Goal: Transaction & Acquisition: Purchase product/service

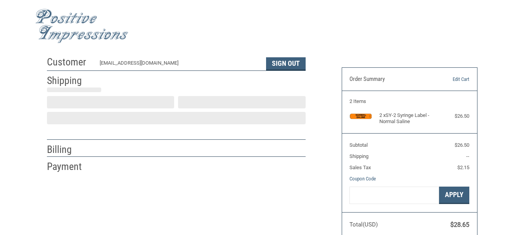
scroll to position [24, 0]
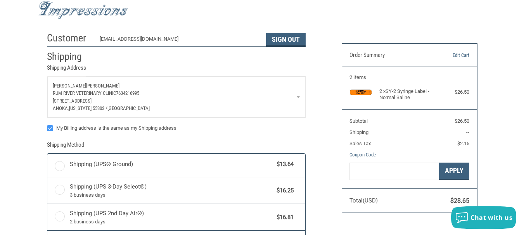
radio input "true"
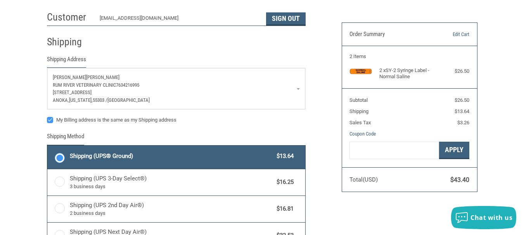
scroll to position [63, 0]
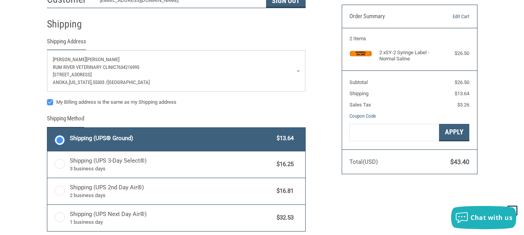
click at [298, 72] on link "[PERSON_NAME] RUM RIVER VETERINARY CLINIC 7634216995 [STREET_ADDRESS][US_STATE]" at bounding box center [176, 70] width 258 height 41
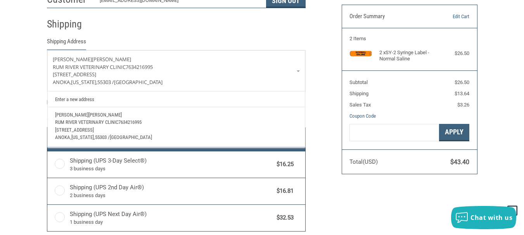
click at [88, 115] on span "[PERSON_NAME]" at bounding box center [104, 115] width 33 height 6
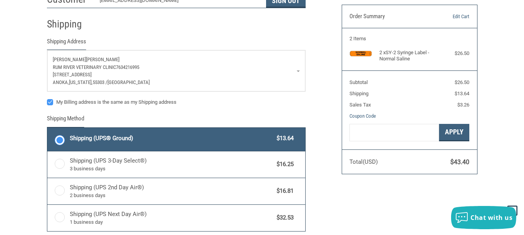
click at [297, 71] on link "[PERSON_NAME] RUM RIVER VETERINARY CLINIC 7634216995 [STREET_ADDRESS][US_STATE]" at bounding box center [176, 70] width 258 height 41
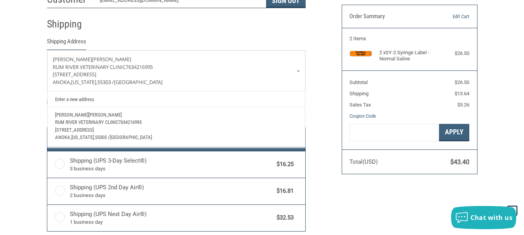
click at [67, 98] on link "Enter a new address" at bounding box center [176, 98] width 250 height 15
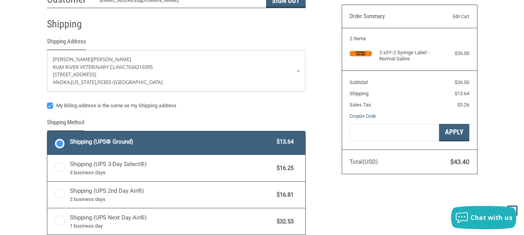
select select "US"
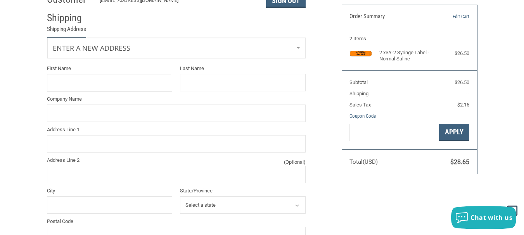
click at [64, 85] on input "First Name" at bounding box center [110, 82] width 126 height 17
type input "[PERSON_NAME]"
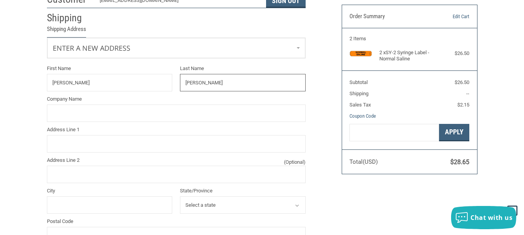
type input "[PERSON_NAME]"
type input "RUM RIVER VETERINARY CLINIC"
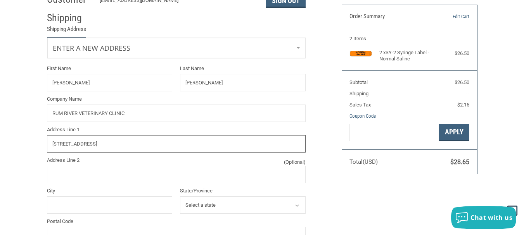
type input "[STREET_ADDRESS]"
type input "ANOKA"
select select "MN"
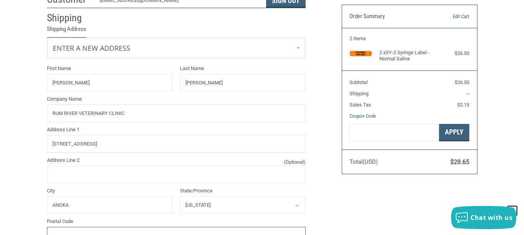
scroll to position [67, 0]
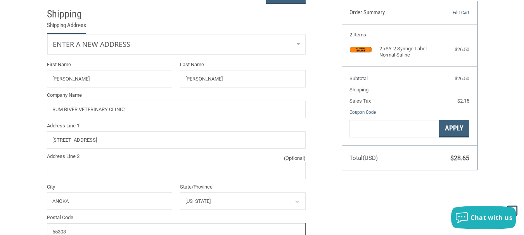
type input "55303"
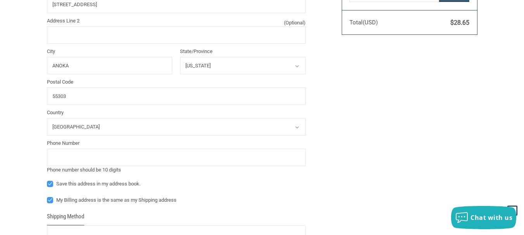
scroll to position [212, 0]
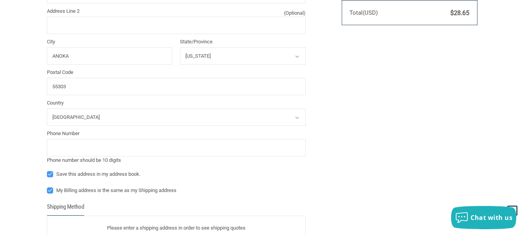
click at [50, 193] on label "My Billing address is the same as my Shipping address" at bounding box center [176, 191] width 259 height 6
click at [47, 187] on input "My Billing address is the same as my Shipping address" at bounding box center [47, 187] width 0 height 0
checkbox input "false"
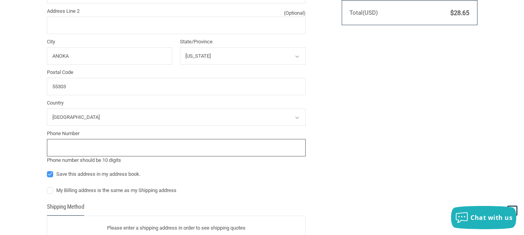
click at [64, 150] on input "tel" at bounding box center [176, 147] width 259 height 17
type input "7634216995"
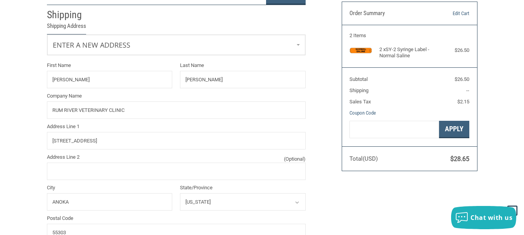
radio input "true"
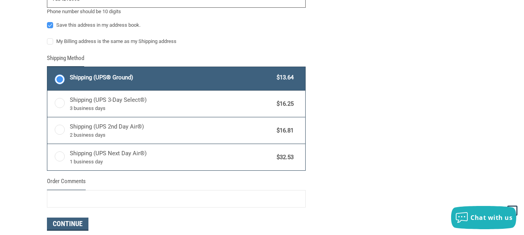
scroll to position [483, 0]
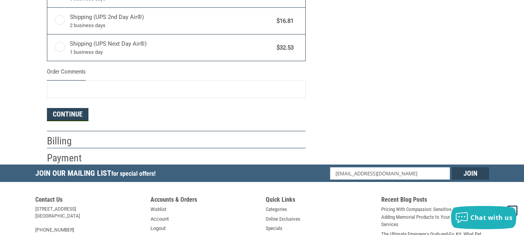
type input "7634216995"
drag, startPoint x: 70, startPoint y: 115, endPoint x: 221, endPoint y: 119, distance: 151.2
click at [70, 115] on button "Continue" at bounding box center [67, 114] width 41 height 13
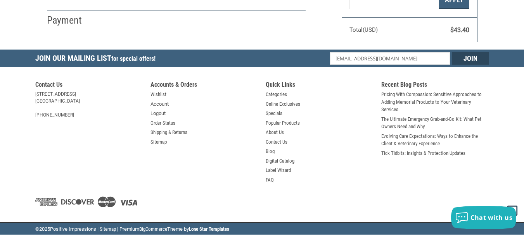
select select "US"
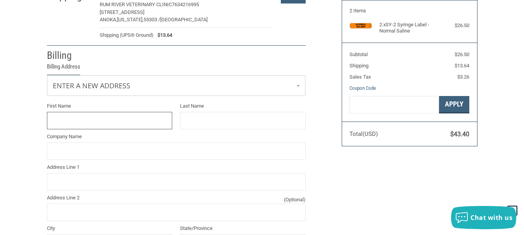
scroll to position [90, 0]
type input "[PERSON_NAME]"
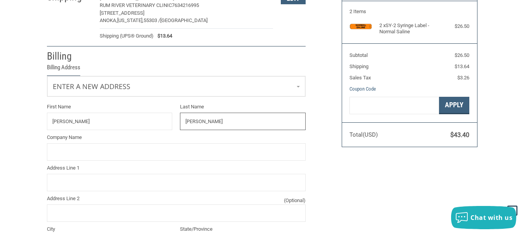
type input "[PERSON_NAME]"
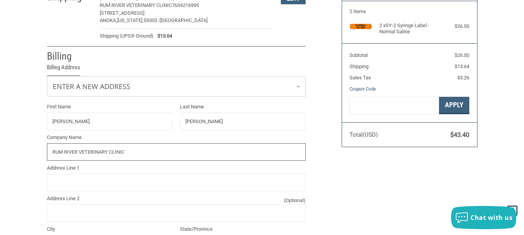
type input "RUM RIVER VETERINARY CLINIC"
click at [52, 185] on input "105TH TRAIL" at bounding box center [176, 182] width 259 height 17
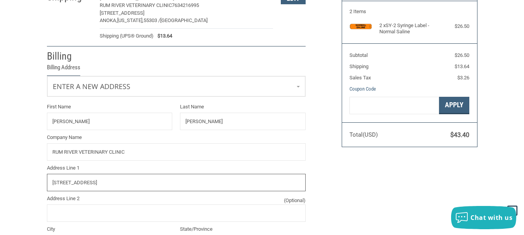
click at [129, 181] on input "[STREET_ADDRESS]" at bounding box center [176, 182] width 259 height 17
type input "[STREET_ADDRESS]"
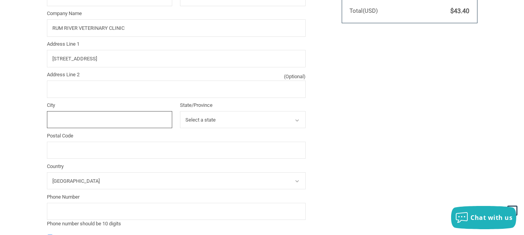
scroll to position [217, 0]
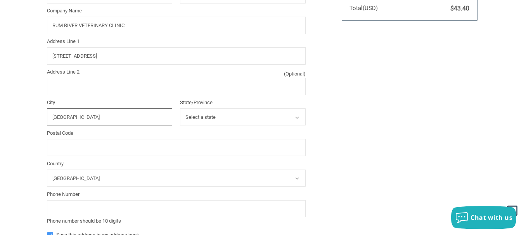
type input "[GEOGRAPHIC_DATA]"
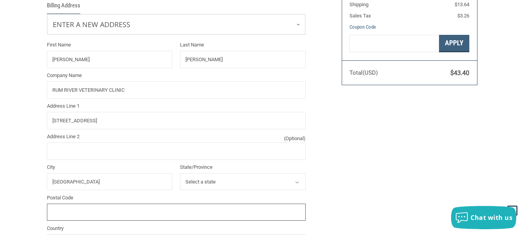
scroll to position [139, 0]
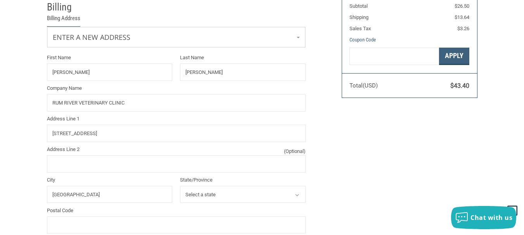
click at [206, 201] on select "Select a state [US_STATE] [US_STATE] [US_STATE] [US_STATE] [US_STATE] Armed For…" at bounding box center [243, 194] width 126 height 17
select select "MN"
click at [180, 186] on select "Select a state [US_STATE] [US_STATE] [US_STATE] [US_STATE] [US_STATE] Armed For…" at bounding box center [243, 194] width 126 height 17
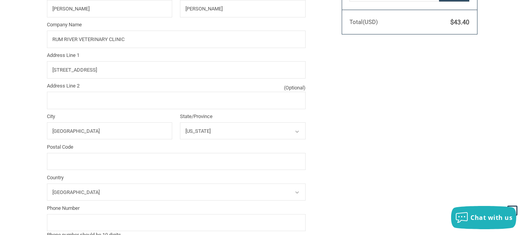
scroll to position [217, 0]
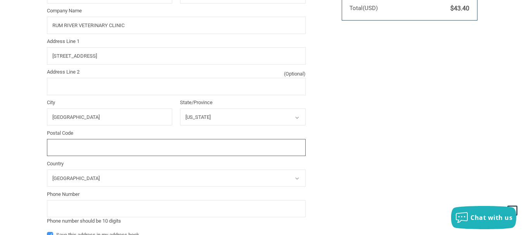
click at [51, 148] on input "Postal Code" at bounding box center [176, 147] width 259 height 17
type input "55445"
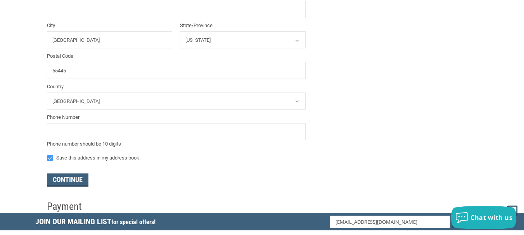
scroll to position [294, 0]
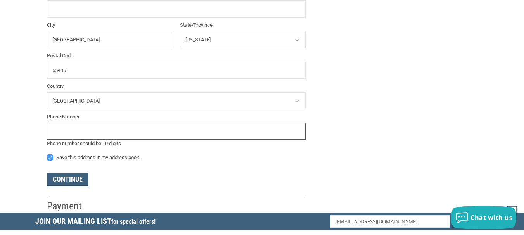
click at [64, 131] on input "tel" at bounding box center [176, 131] width 259 height 17
type input "7634216995"
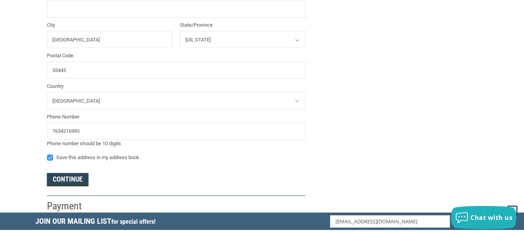
drag, startPoint x: 72, startPoint y: 183, endPoint x: 208, endPoint y: 149, distance: 140.1
click at [79, 180] on button "Continue" at bounding box center [67, 179] width 41 height 13
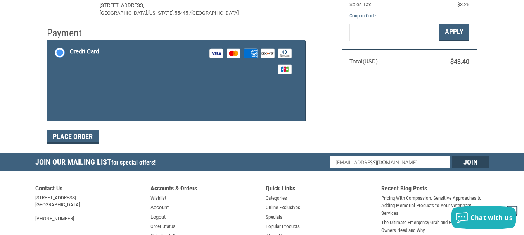
scroll to position [118, 0]
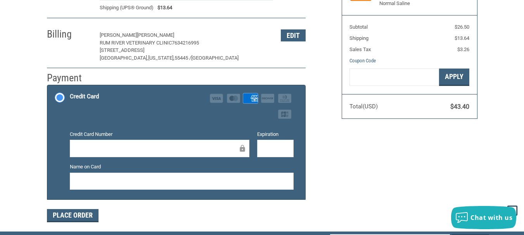
drag, startPoint x: 123, startPoint y: 174, endPoint x: 119, endPoint y: 177, distance: 4.9
click at [119, 177] on div at bounding box center [182, 181] width 224 height 17
drag, startPoint x: 81, startPoint y: 213, endPoint x: 107, endPoint y: 208, distance: 26.8
click at [81, 213] on button "Place Order" at bounding box center [73, 215] width 52 height 13
